Goal: Transaction & Acquisition: Download file/media

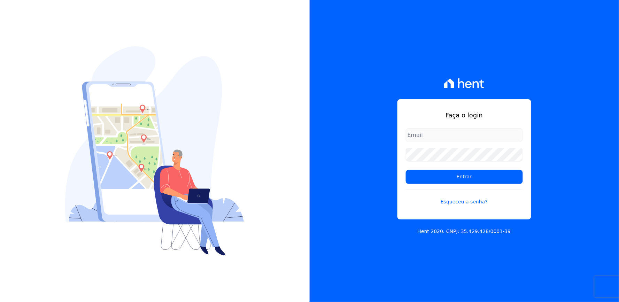
type input "[EMAIL_ADDRESS][DOMAIN_NAME]"
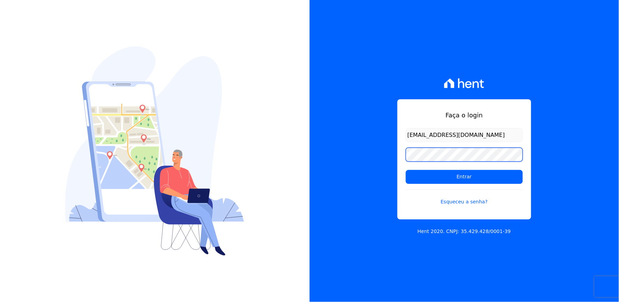
click at [354, 160] on div "Faça o login thayna@graalengenharia.com.br Entrar Esqueceu a senha? Hent 2020. …" at bounding box center [465, 151] width 310 height 302
click at [340, 162] on div "Faça o login thayna@graalengenharia.com.br Entrar Esqueceu a senha? Hent 2020. …" at bounding box center [465, 151] width 310 height 302
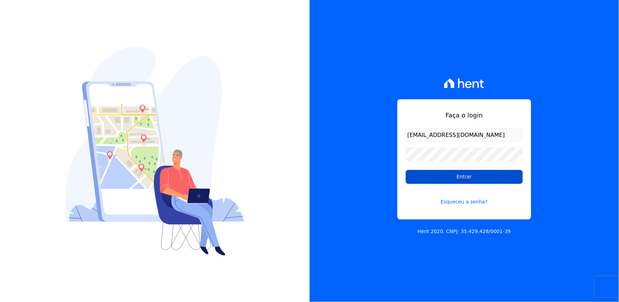
click at [429, 179] on input "Entrar" at bounding box center [464, 177] width 117 height 14
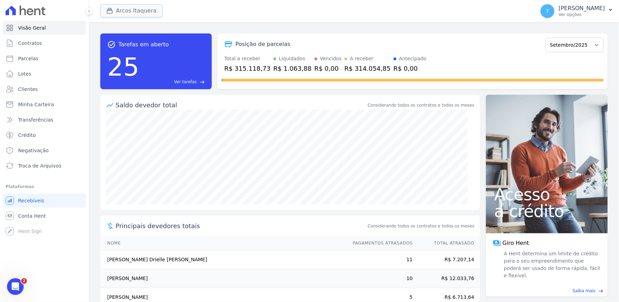
click at [141, 12] on button "Arcos Itaquera" at bounding box center [131, 10] width 62 height 13
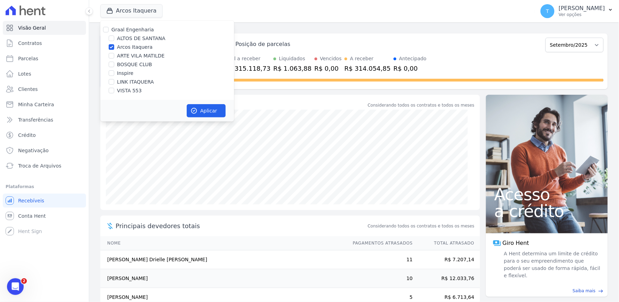
click at [132, 31] on label "Graal Engenharia" at bounding box center [132, 30] width 43 height 6
click at [109, 31] on input "Graal Engenharia" at bounding box center [106, 30] width 6 height 6
checkbox input "true"
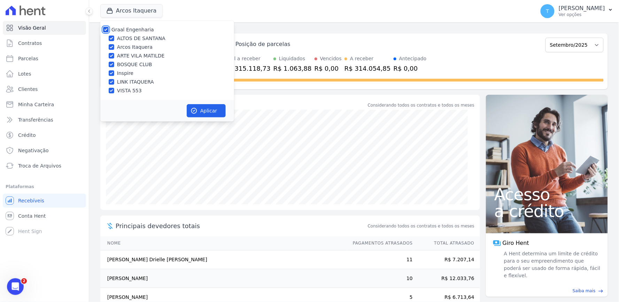
checkbox input "true"
click at [201, 105] on button "Aplicar" at bounding box center [206, 110] width 39 height 13
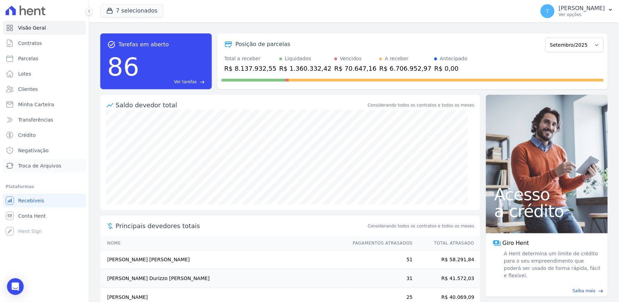
click at [29, 165] on span "Troca de Arquivos" at bounding box center [39, 165] width 43 height 7
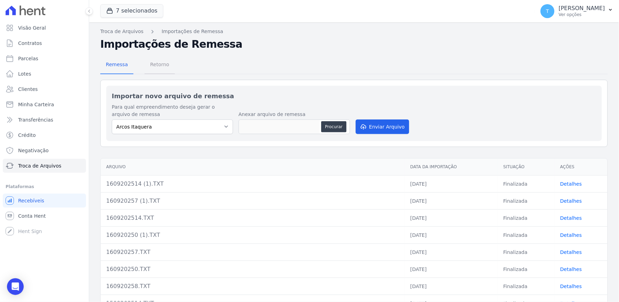
click at [154, 67] on span "Retorno" at bounding box center [160, 64] width 28 height 14
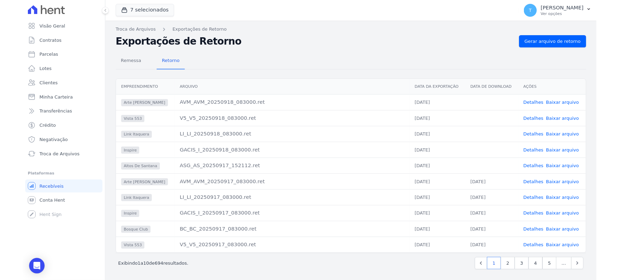
scroll to position [2, 0]
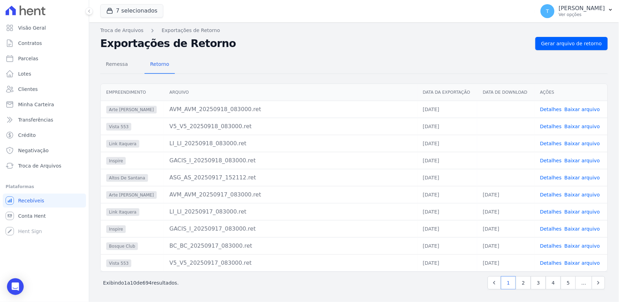
click at [578, 177] on link "Baixar arquivo" at bounding box center [583, 178] width 36 height 6
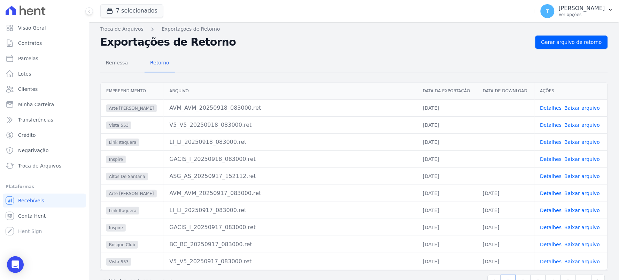
click at [575, 157] on link "Baixar arquivo" at bounding box center [583, 159] width 36 height 6
click at [573, 140] on link "Baixar arquivo" at bounding box center [583, 142] width 36 height 6
click at [565, 122] on link "Baixar arquivo" at bounding box center [583, 125] width 36 height 6
click at [567, 105] on link "Baixar arquivo" at bounding box center [583, 108] width 36 height 6
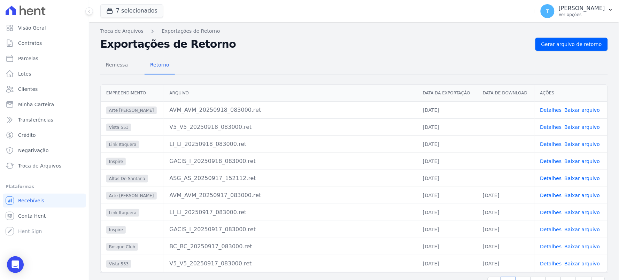
scroll to position [0, 0]
click at [113, 10] on icon "button" at bounding box center [109, 10] width 7 height 7
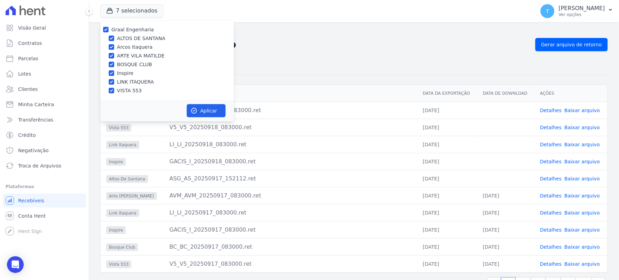
click at [130, 29] on label "Graal Engenharia" at bounding box center [132, 30] width 43 height 6
click at [109, 29] on input "Graal Engenharia" at bounding box center [106, 30] width 6 height 6
checkbox input "false"
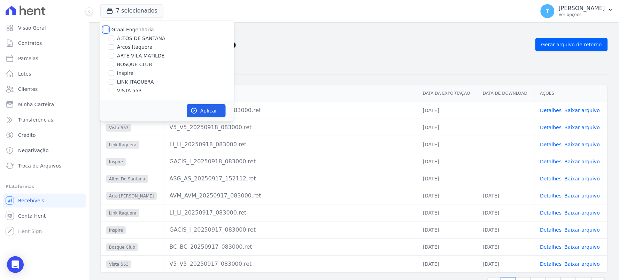
checkbox input "false"
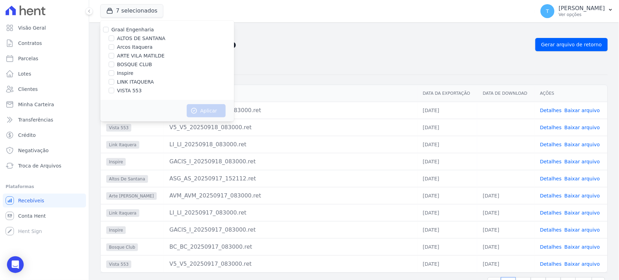
click at [138, 36] on label "ALTOS DE SANTANA" at bounding box center [141, 38] width 48 height 7
click at [114, 36] on input "ALTOS DE SANTANA" at bounding box center [112, 39] width 6 height 6
checkbox input "true"
click at [193, 111] on icon "button" at bounding box center [194, 110] width 5 height 5
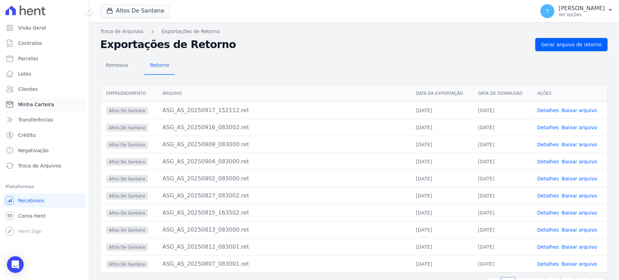
click at [18, 102] on span "Minha Carteira" at bounding box center [36, 104] width 36 height 7
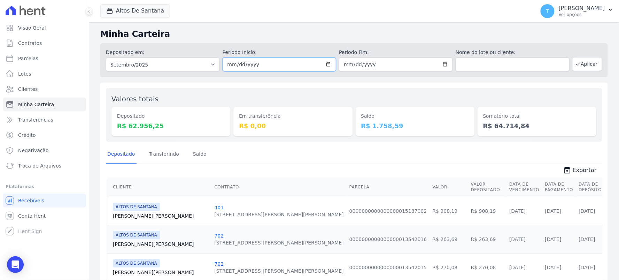
click at [327, 62] on input "2025-09-01" at bounding box center [280, 64] width 114 height 14
click at [325, 64] on input "2025-09-16" at bounding box center [280, 64] width 114 height 14
type input "2025-09-15"
click at [577, 70] on button "Aplicar" at bounding box center [587, 64] width 30 height 14
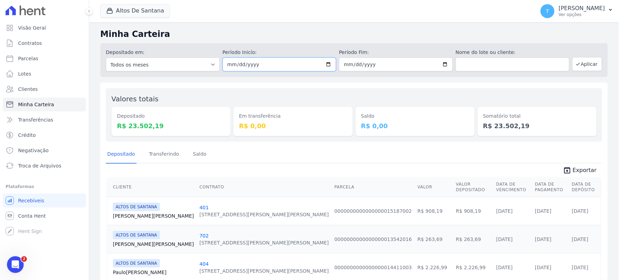
click at [323, 64] on input "2025-09-15" at bounding box center [280, 64] width 114 height 14
drag, startPoint x: 445, startPoint y: 60, endPoint x: 461, endPoint y: 63, distance: 16.0
click at [445, 59] on input "2025-09-30" at bounding box center [396, 64] width 114 height 14
click at [437, 66] on input "2025-09-30" at bounding box center [396, 64] width 114 height 14
click at [440, 63] on input "2025-09-30" at bounding box center [396, 64] width 114 height 14
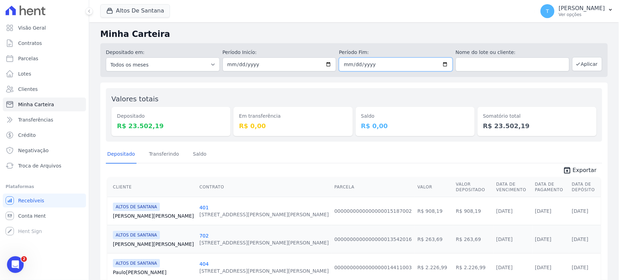
type input "2025-09-15"
click at [576, 63] on icon "button" at bounding box center [579, 64] width 6 height 6
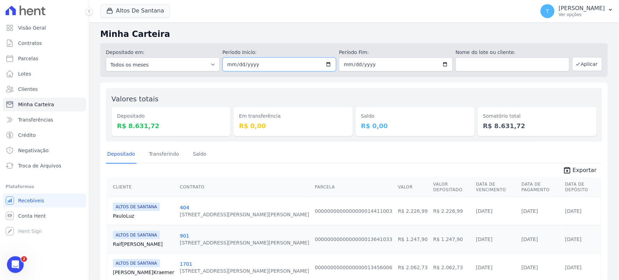
click at [322, 61] on input "[DATE]" at bounding box center [280, 64] width 114 height 14
click at [326, 62] on input "[DATE]" at bounding box center [280, 64] width 114 height 14
type input "[DATE]"
click at [439, 65] on input "[DATE]" at bounding box center [396, 64] width 114 height 14
type input "[DATE]"
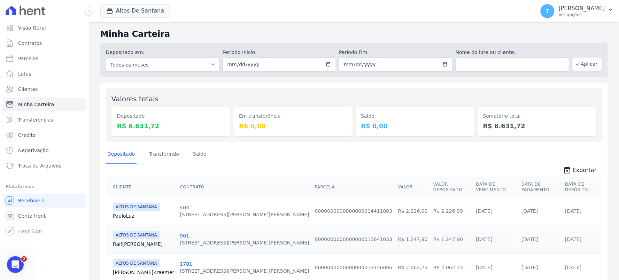
drag, startPoint x: 534, startPoint y: 99, endPoint x: 562, endPoint y: 82, distance: 32.2
click at [534, 99] on div "Somatório total R$ 8.631,72" at bounding box center [537, 115] width 119 height 43
click at [582, 63] on button "Aplicar" at bounding box center [587, 64] width 30 height 14
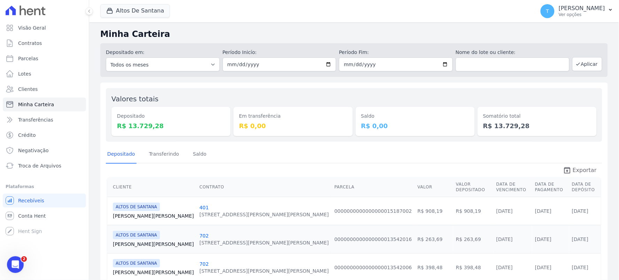
click at [576, 172] on span "Exportar" at bounding box center [585, 170] width 24 height 8
click at [154, 18] on div "Altos [PERSON_NAME] Graal Engenharia [GEOGRAPHIC_DATA][PERSON_NAME] Itaquera AR…" at bounding box center [316, 11] width 432 height 23
click at [157, 8] on button "Altos De Santana" at bounding box center [135, 10] width 70 height 13
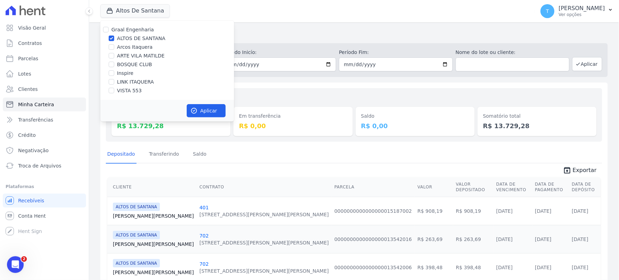
click at [127, 40] on label "ALTOS DE SANTANA" at bounding box center [141, 38] width 48 height 7
click at [114, 40] on input "ALTOS DE SANTANA" at bounding box center [112, 39] width 6 height 6
checkbox input "false"
click at [127, 54] on label "ARTE VILA MATILDE" at bounding box center [141, 55] width 48 height 7
click at [114, 54] on input "ARTE VILA MATILDE" at bounding box center [112, 56] width 6 height 6
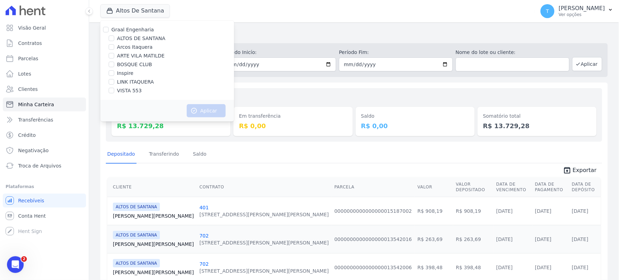
checkbox input "true"
click at [197, 114] on icon "button" at bounding box center [194, 110] width 7 height 7
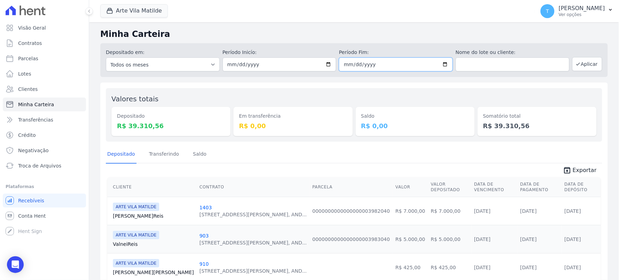
click at [444, 63] on input "[DATE]" at bounding box center [396, 64] width 114 height 14
click at [444, 64] on input "[DATE]" at bounding box center [396, 64] width 114 height 14
type input "[DATE]"
click at [576, 65] on icon "button" at bounding box center [579, 64] width 6 height 6
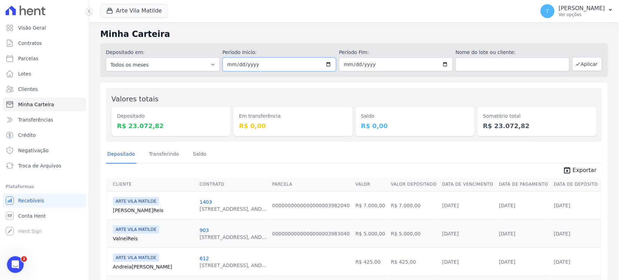
click at [328, 60] on input "[DATE]" at bounding box center [280, 64] width 114 height 14
click at [325, 63] on input "[DATE]" at bounding box center [280, 64] width 114 height 14
type input "[DATE]"
click at [410, 98] on div "Saldo R$ 0,00" at bounding box center [415, 115] width 119 height 43
click at [440, 61] on input "[DATE]" at bounding box center [396, 64] width 114 height 14
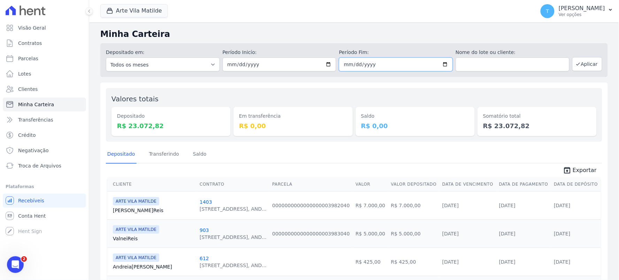
click at [441, 63] on input "[DATE]" at bounding box center [396, 64] width 114 height 14
type input "[DATE]"
click at [576, 63] on icon "button" at bounding box center [579, 64] width 6 height 6
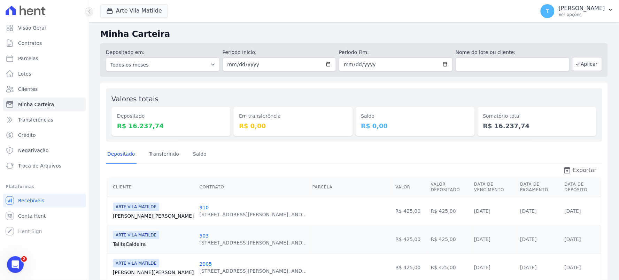
click at [583, 166] on span "Exportar" at bounding box center [585, 170] width 24 height 8
click at [121, 13] on button "Arte Vila Matilde" at bounding box center [134, 10] width 68 height 13
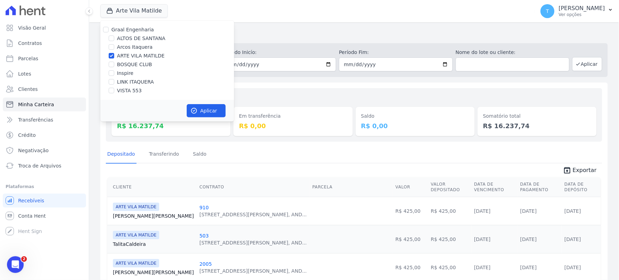
click at [130, 63] on label "BOSQUE CLUB" at bounding box center [134, 64] width 35 height 7
click at [114, 63] on input "BOSQUE CLUB" at bounding box center [112, 65] width 6 height 6
checkbox input "true"
click at [133, 57] on label "ARTE VILA MATILDE" at bounding box center [141, 55] width 48 height 7
click at [114, 57] on input "ARTE VILA MATILDE" at bounding box center [112, 56] width 6 height 6
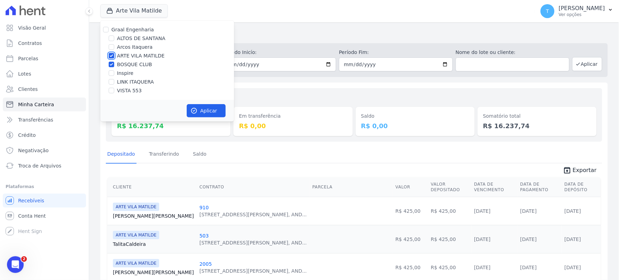
checkbox input "false"
click at [211, 110] on button "Aplicar" at bounding box center [206, 110] width 39 height 13
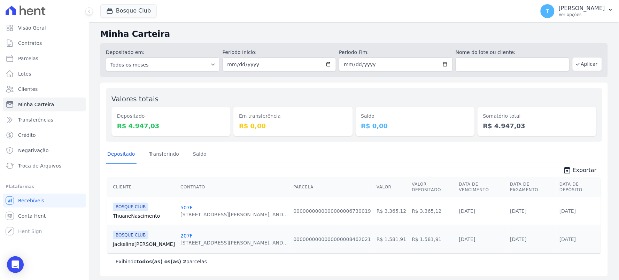
click at [576, 163] on span "unarchive Exportar" at bounding box center [354, 169] width 496 height 13
click at [576, 166] on link "unarchive Exportar" at bounding box center [579, 171] width 45 height 10
click at [140, 13] on button "Bosque Club" at bounding box center [128, 10] width 56 height 13
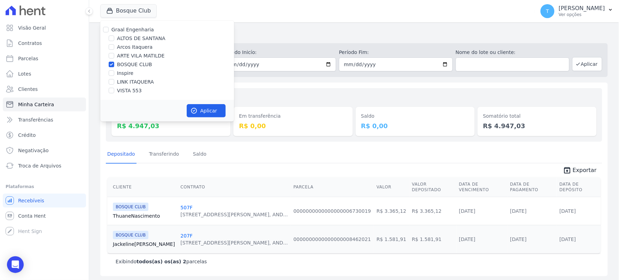
click at [123, 92] on label "VISTA 553" at bounding box center [129, 90] width 25 height 7
click at [114, 92] on input "VISTA 553" at bounding box center [112, 91] width 6 height 6
checkbox input "true"
click at [125, 64] on label "BOSQUE CLUB" at bounding box center [134, 64] width 35 height 7
click at [114, 64] on input "BOSQUE CLUB" at bounding box center [112, 65] width 6 height 6
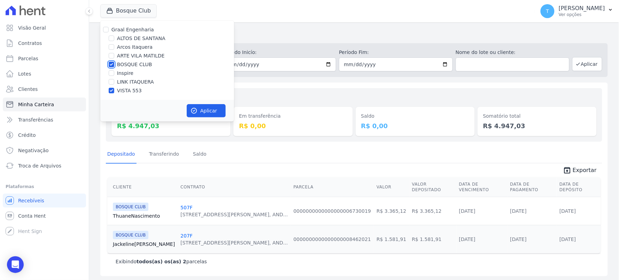
checkbox input "false"
click at [200, 107] on button "Aplicar" at bounding box center [206, 110] width 39 height 13
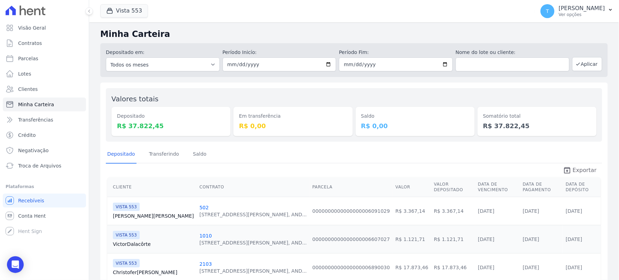
click at [573, 167] on span "Exportar" at bounding box center [585, 170] width 24 height 8
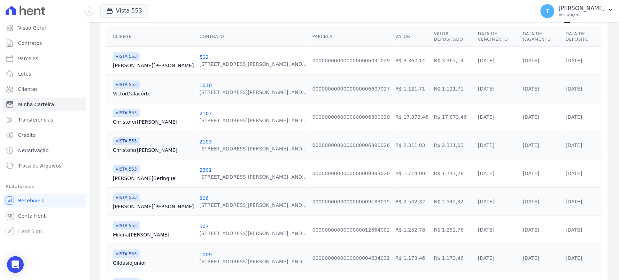
scroll to position [46, 0]
